Goal: Transaction & Acquisition: Purchase product/service

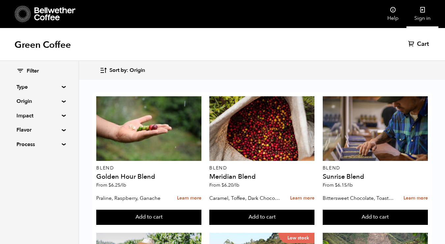
click at [424, 16] on link "Sign in" at bounding box center [423, 14] width 32 height 28
click at [420, 42] on span "Cart" at bounding box center [416, 44] width 12 height 8
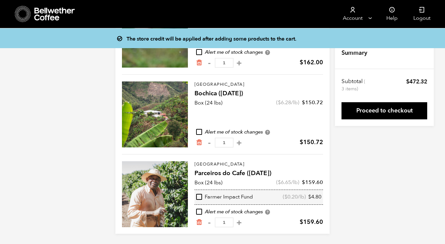
scroll to position [103, 0]
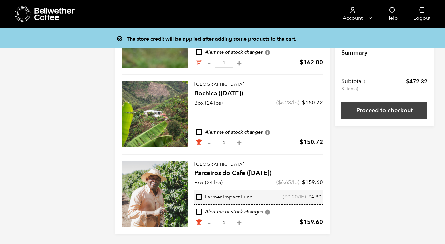
click at [382, 112] on link "Proceed to checkout" at bounding box center [385, 110] width 86 height 17
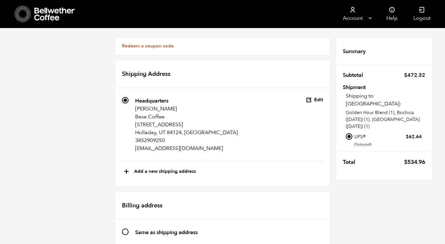
click at [149, 48] on link "Redeem a coupon code" at bounding box center [148, 46] width 52 height 6
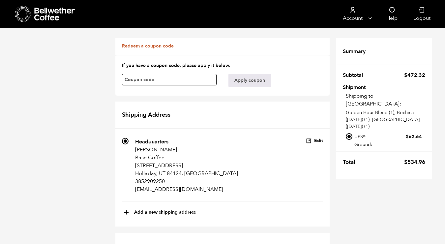
paste input "zz3yueducwfwwyce"
type input "zz3yueducwfwwyce"
click at [247, 85] on button "Apply coupon" at bounding box center [250, 80] width 43 height 13
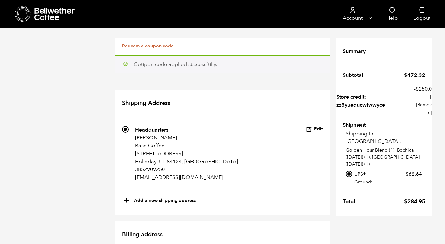
scroll to position [144, 0]
radio input "true"
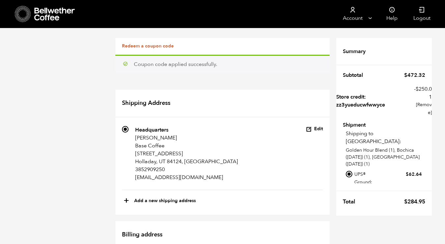
scroll to position [541, 0]
